Goal: Task Accomplishment & Management: Manage account settings

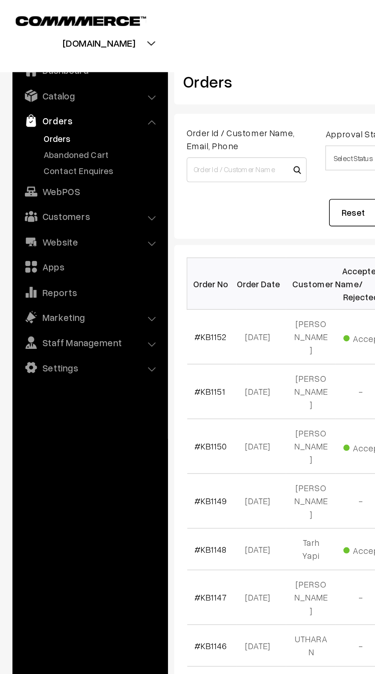
click at [68, 95] on link "Abandoned Cart" at bounding box center [63, 95] width 76 height 8
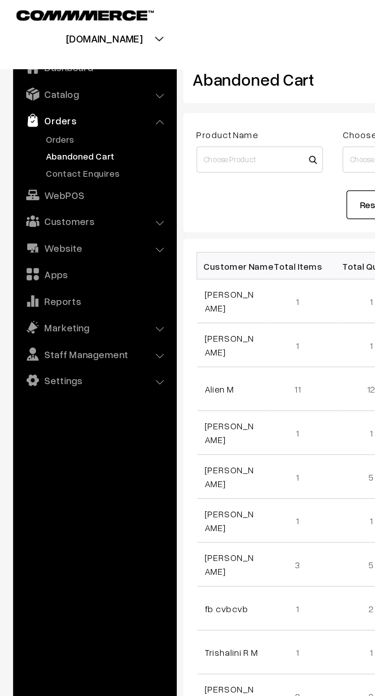
click at [46, 87] on link "Orders" at bounding box center [63, 85] width 76 height 8
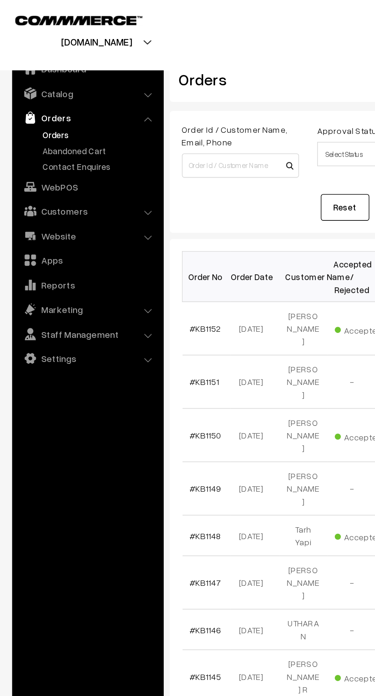
click at [77, 133] on link "Customers" at bounding box center [55, 133] width 91 height 14
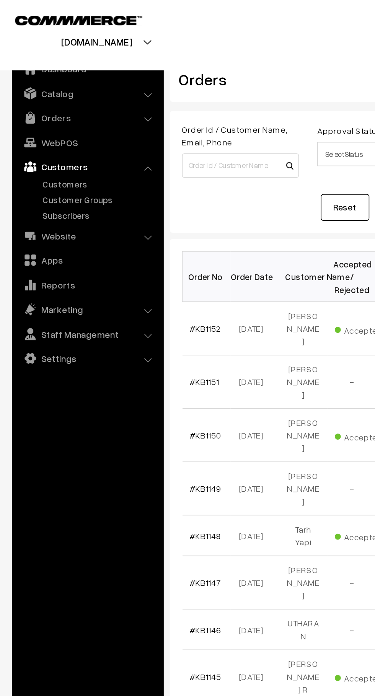
click at [61, 115] on link "Customers" at bounding box center [63, 116] width 76 height 8
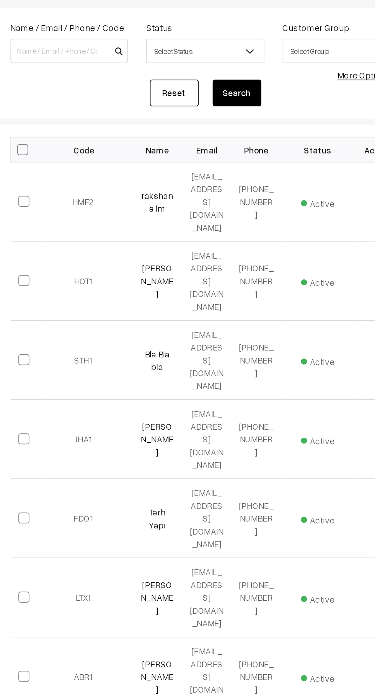
click at [211, 185] on link "rakshana lm" at bounding box center [207, 192] width 20 height 15
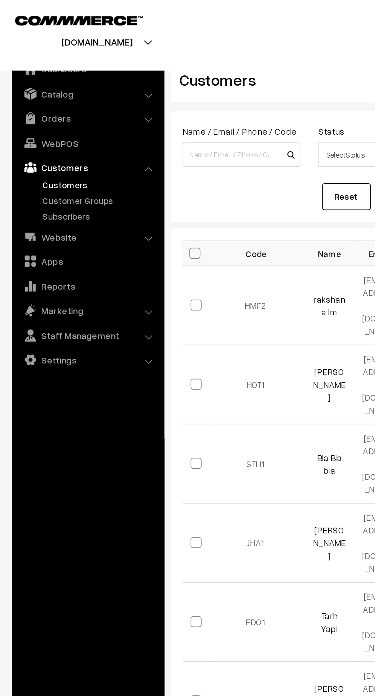
click at [87, 76] on link "Orders" at bounding box center [55, 74] width 91 height 14
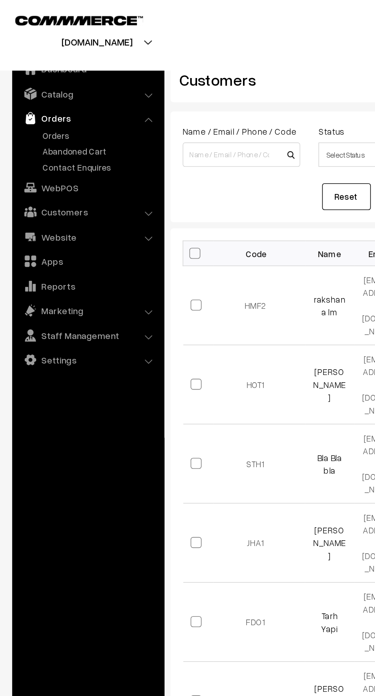
click at [75, 95] on link "Abandoned Cart" at bounding box center [63, 95] width 76 height 8
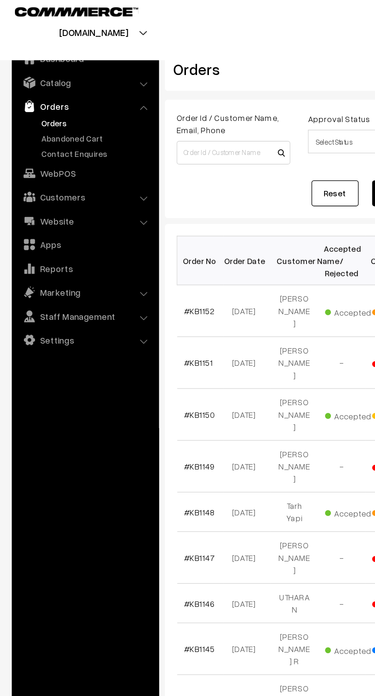
click at [40, 94] on link "Abandoned Cart" at bounding box center [63, 95] width 76 height 8
